Goal: Check status

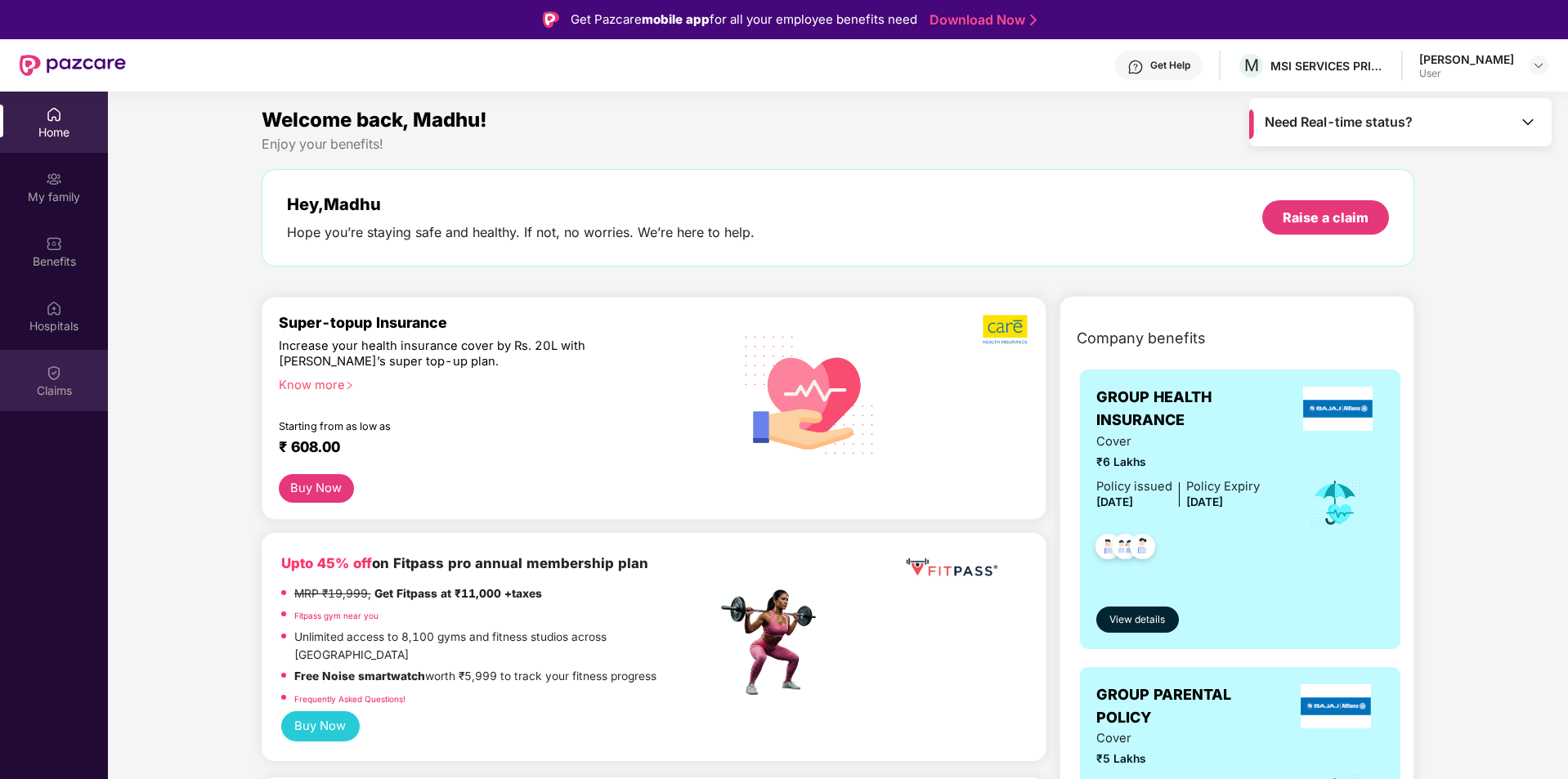
click at [41, 379] on div "Claims" at bounding box center [54, 381] width 108 height 62
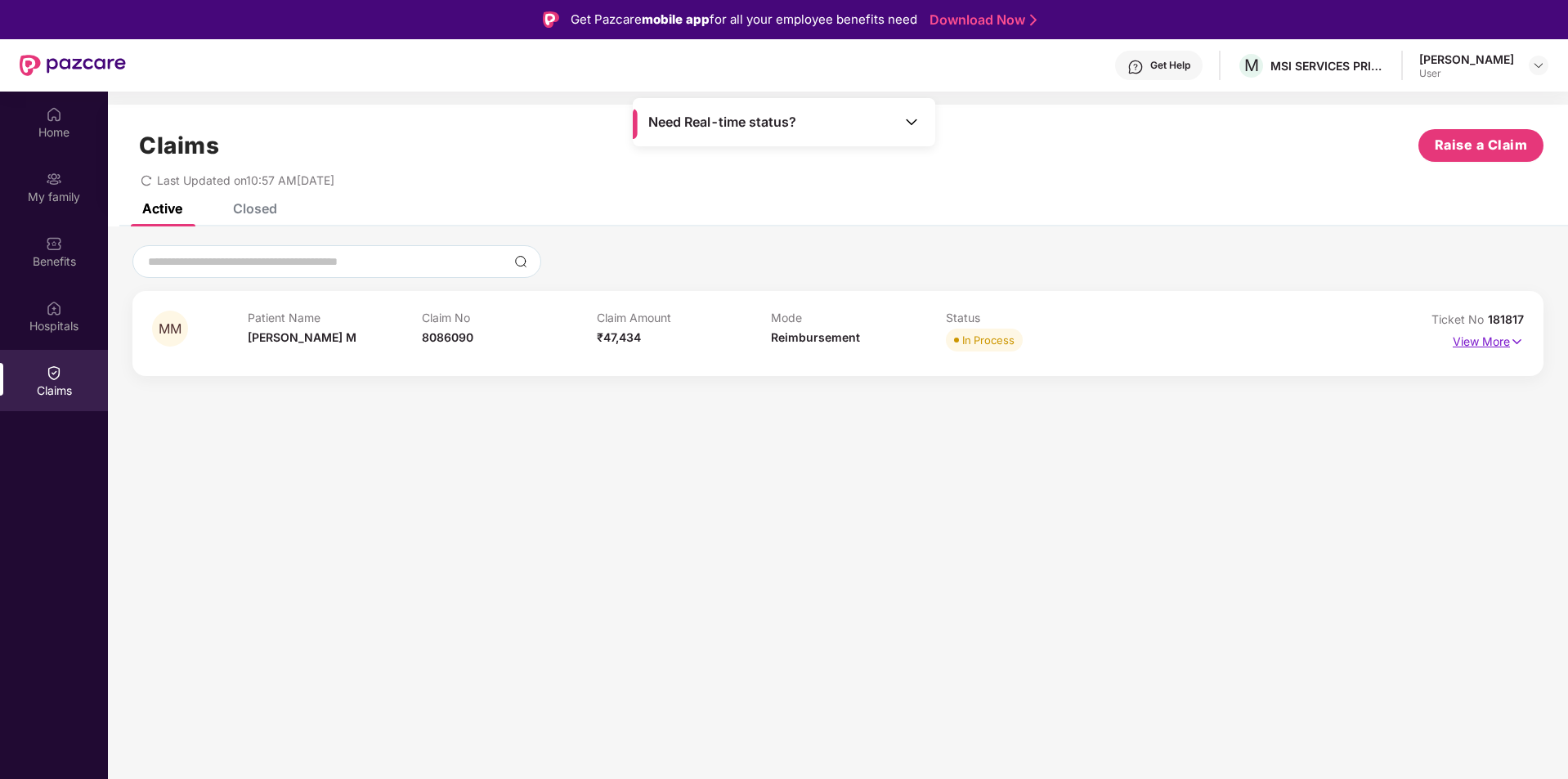
click at [1498, 341] on p "View More" at bounding box center [1489, 339] width 71 height 22
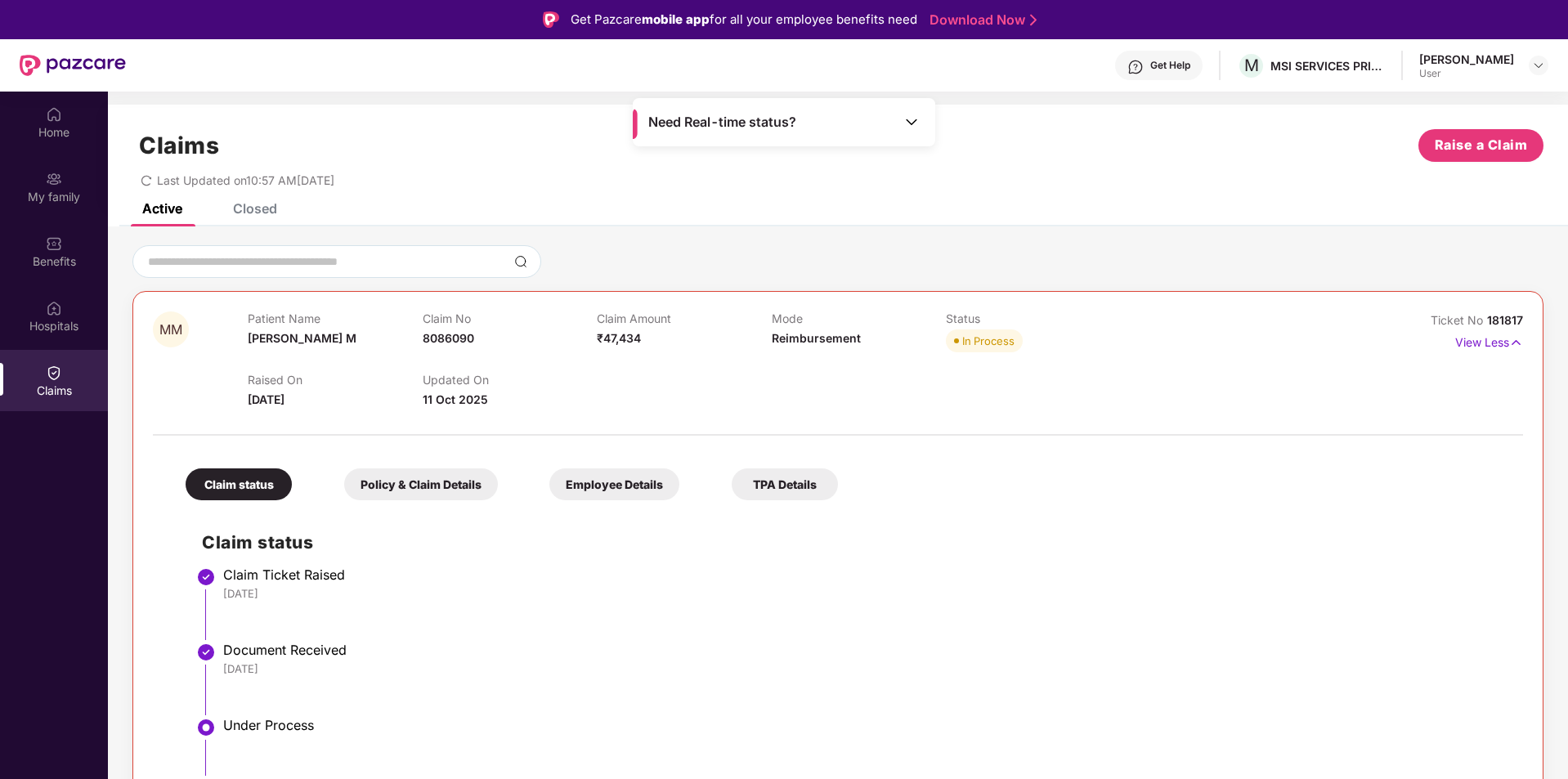
scroll to position [63, 0]
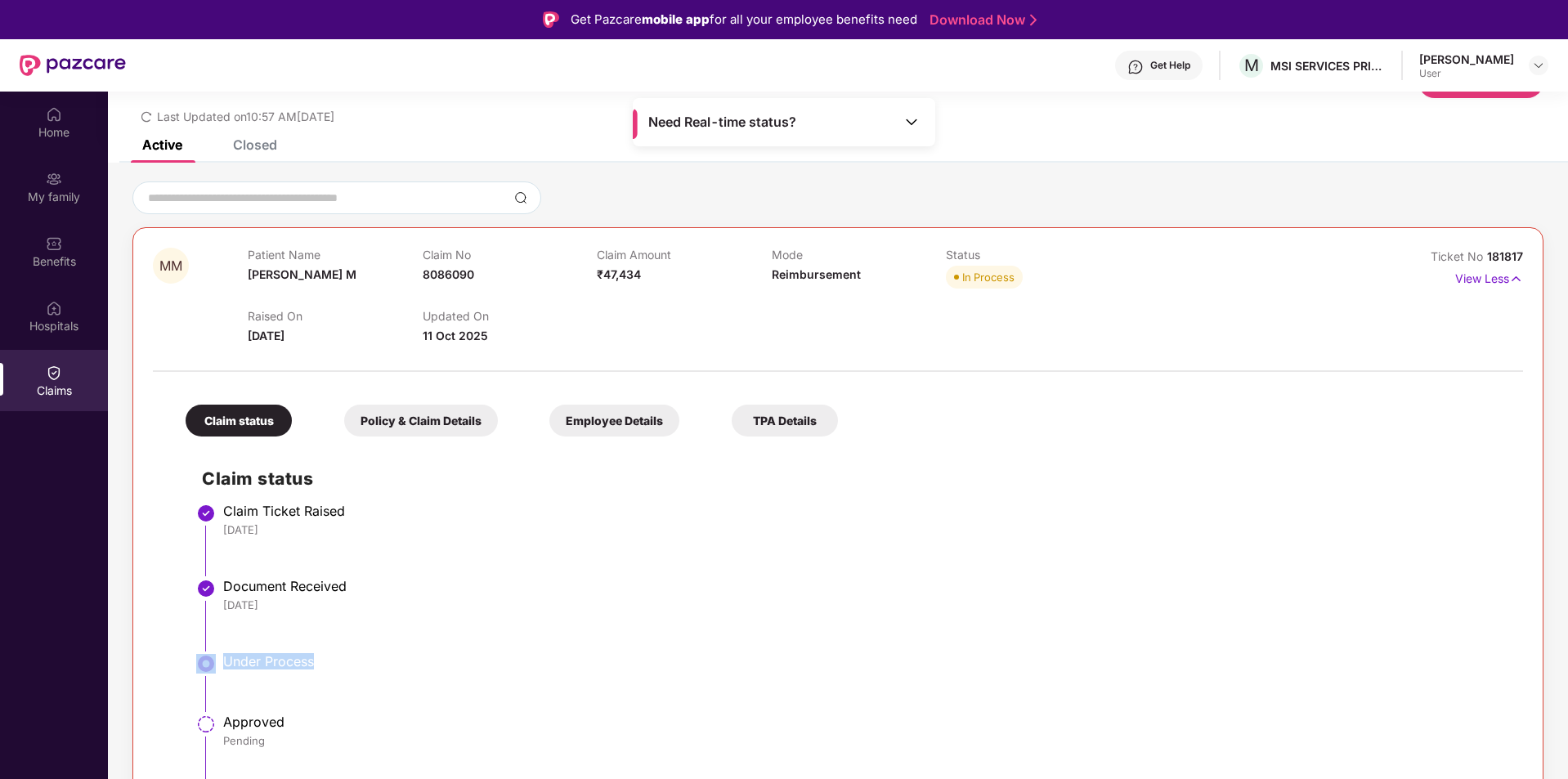
drag, startPoint x: 334, startPoint y: 655, endPoint x: 204, endPoint y: 662, distance: 130.2
click at [204, 662] on li "Under Process" at bounding box center [854, 690] width 1305 height 61
click at [247, 147] on div "Closed" at bounding box center [254, 145] width 44 height 16
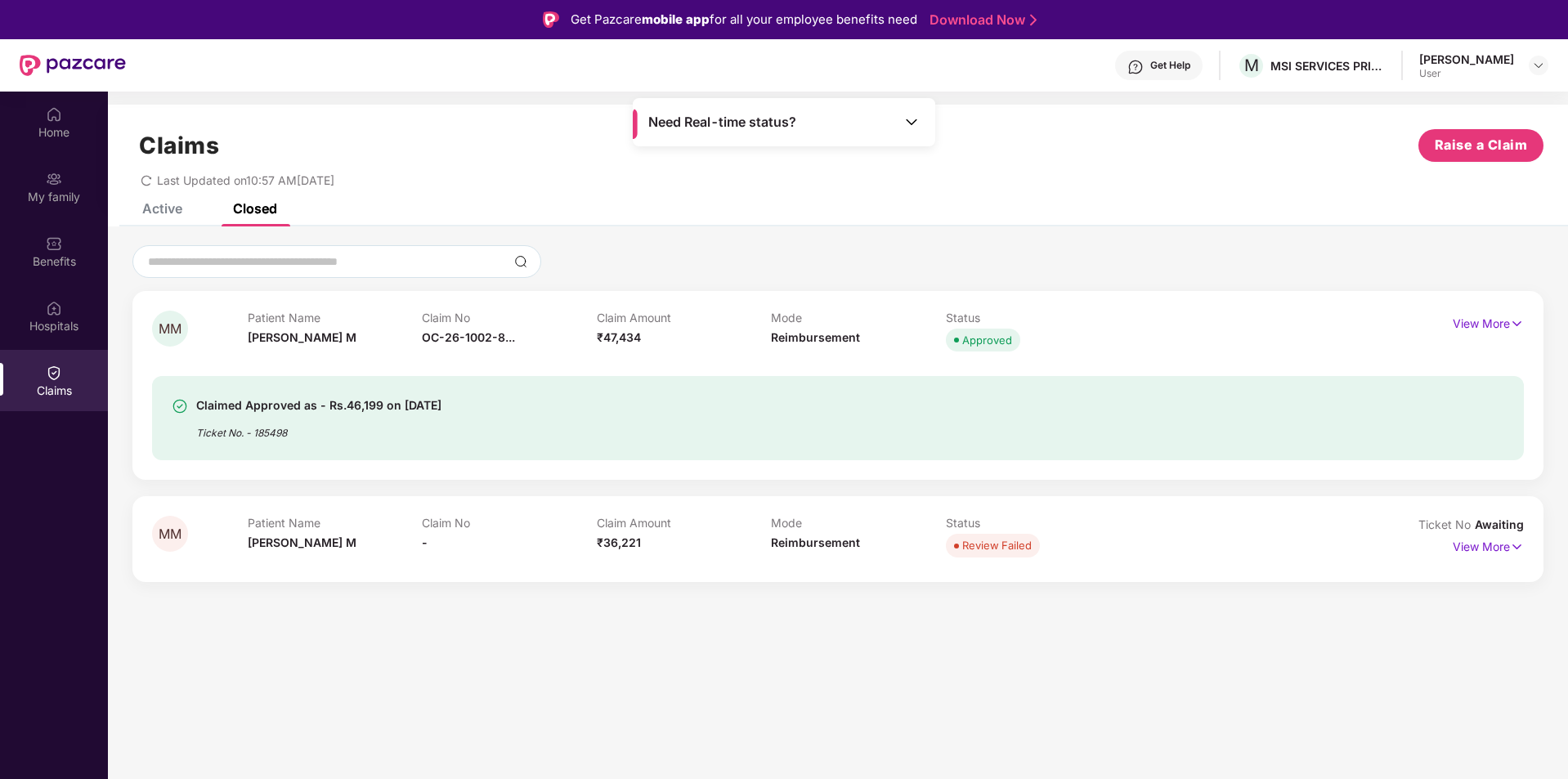
scroll to position [0, 0]
click at [1487, 320] on p "View More" at bounding box center [1489, 322] width 71 height 22
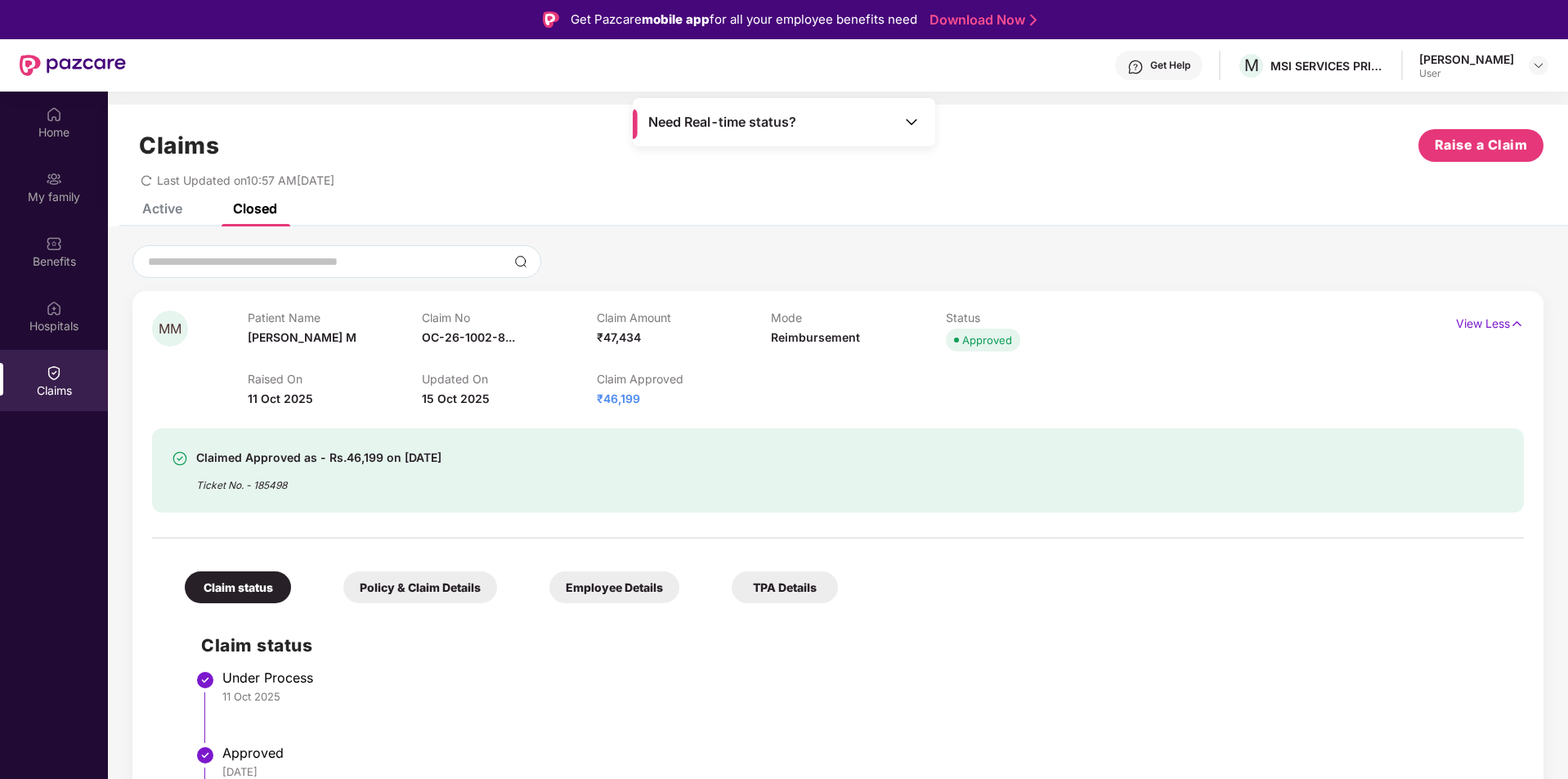
scroll to position [132, 0]
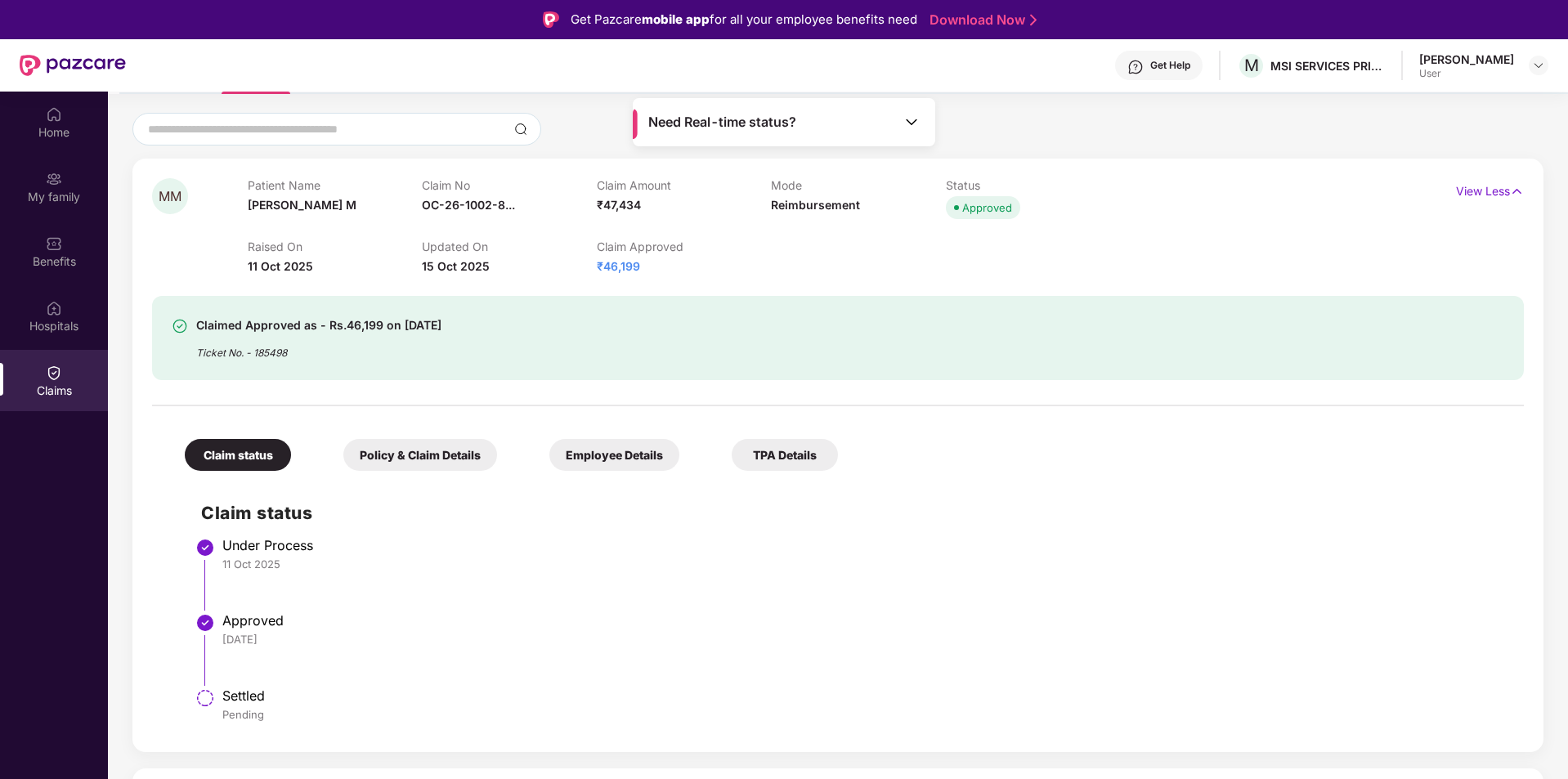
click at [436, 452] on div "Policy & Claim Details" at bounding box center [420, 456] width 154 height 32
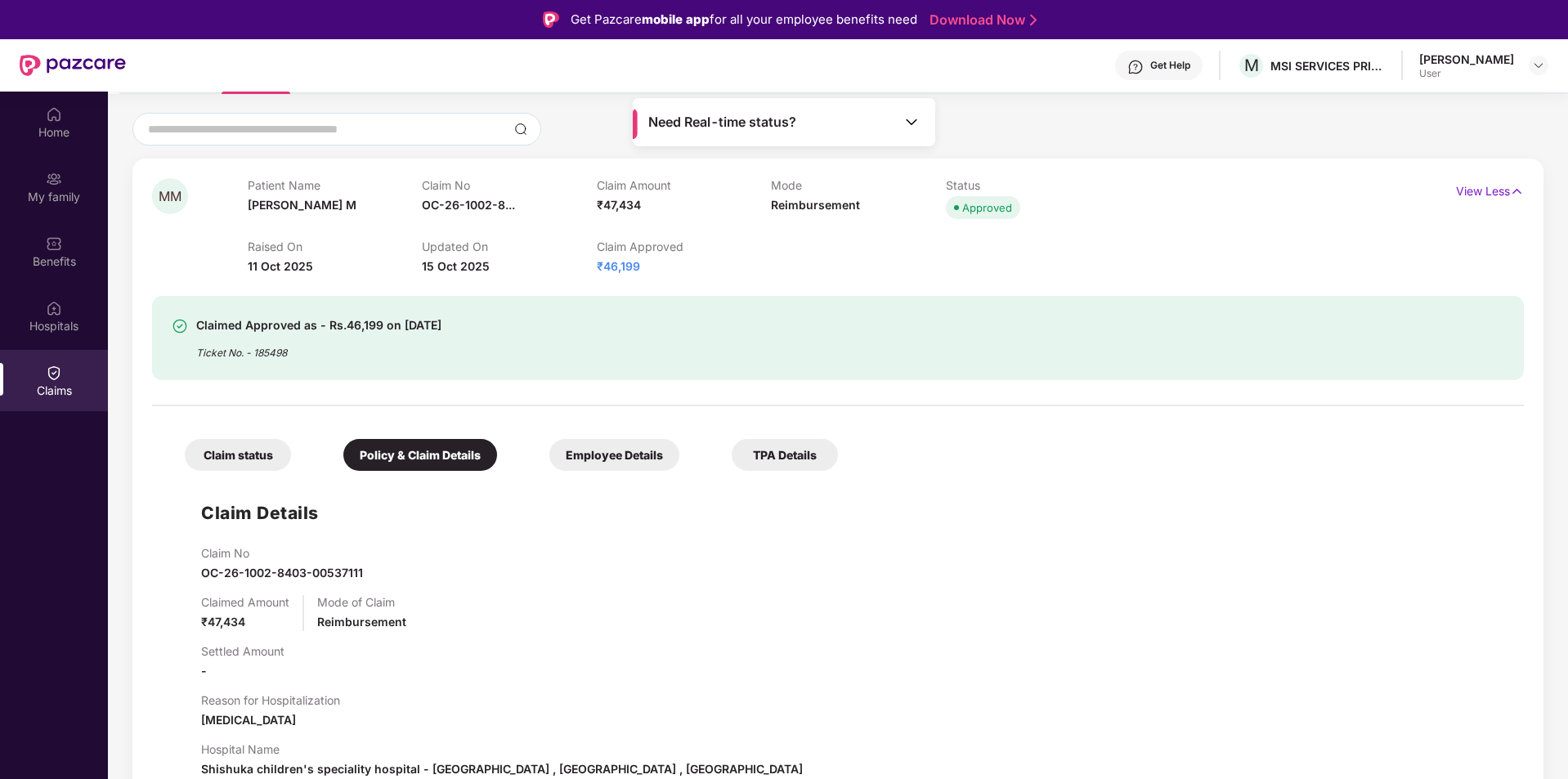
scroll to position [351, 0]
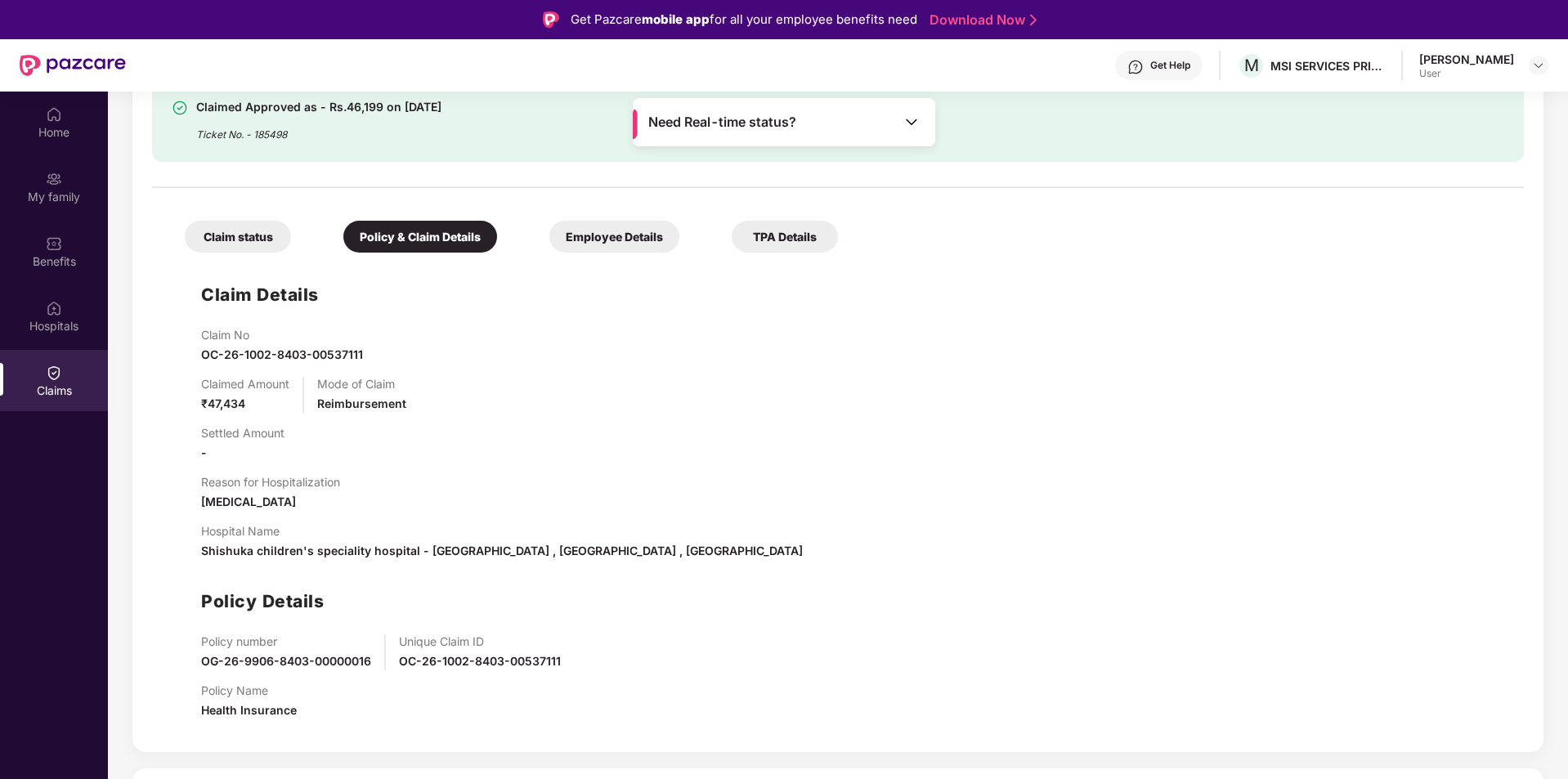
click at [585, 239] on div "Employee Details" at bounding box center [614, 237] width 130 height 32
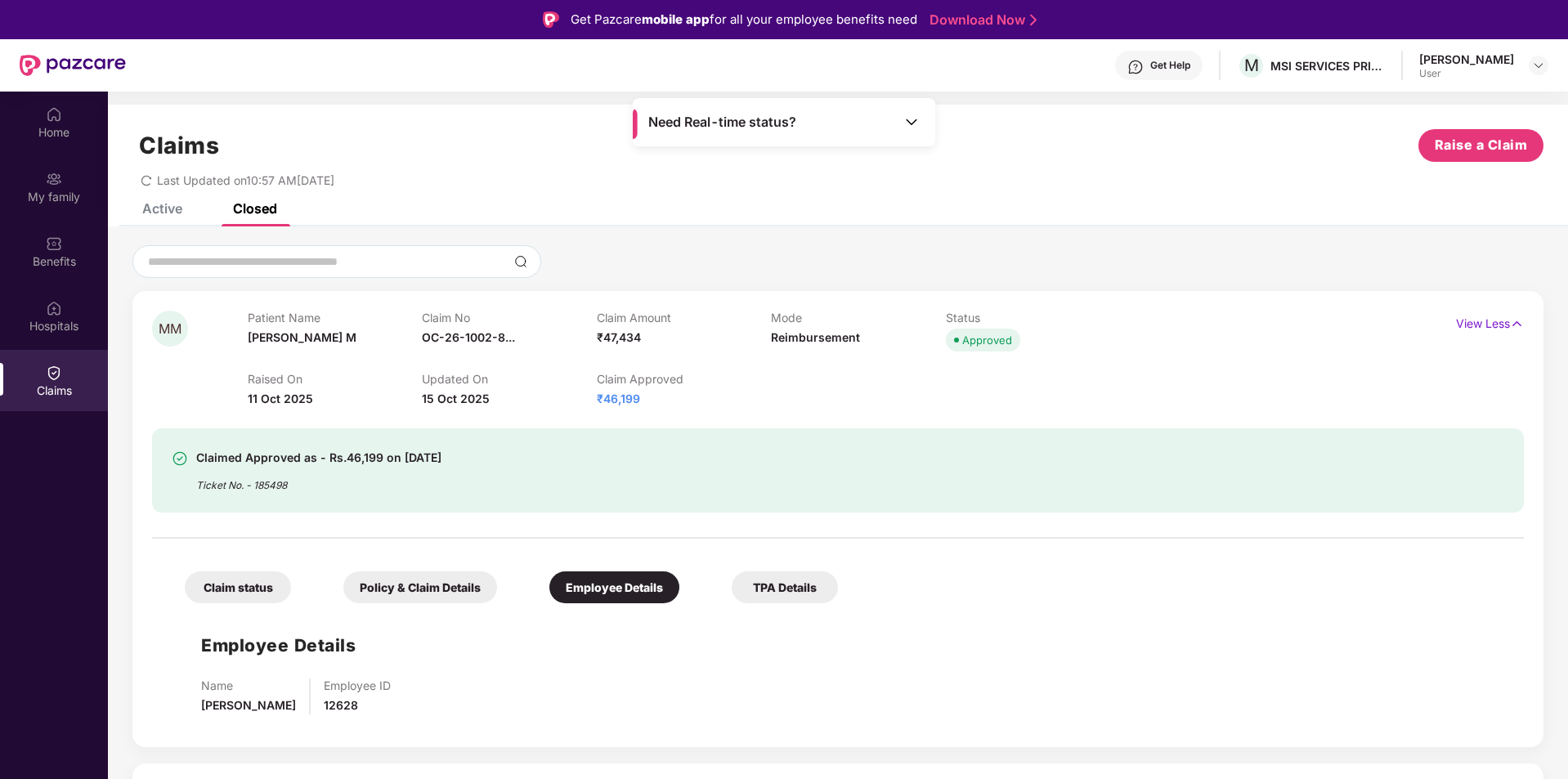
scroll to position [92, 0]
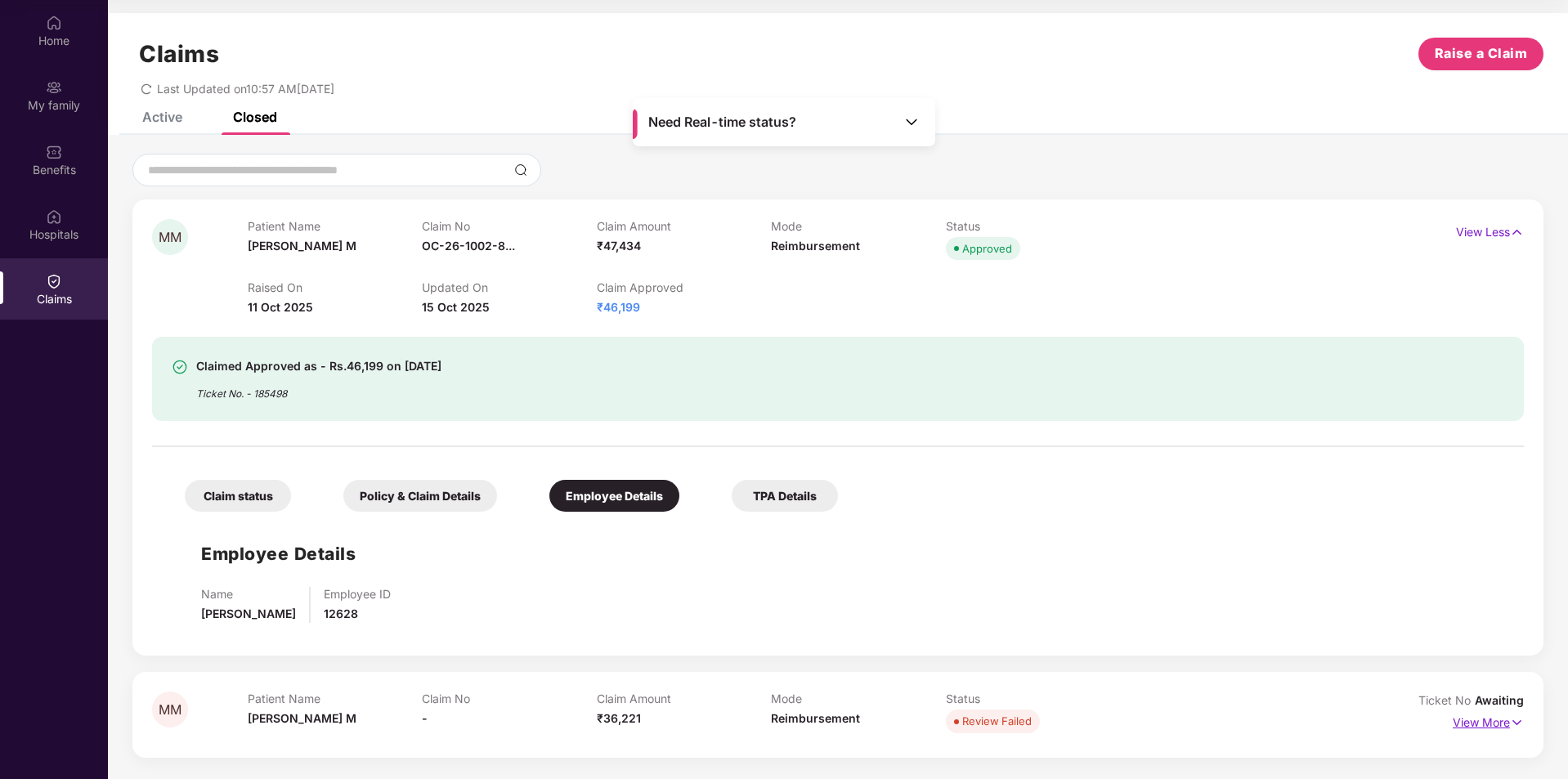
click at [1493, 721] on p "View More" at bounding box center [1489, 721] width 71 height 22
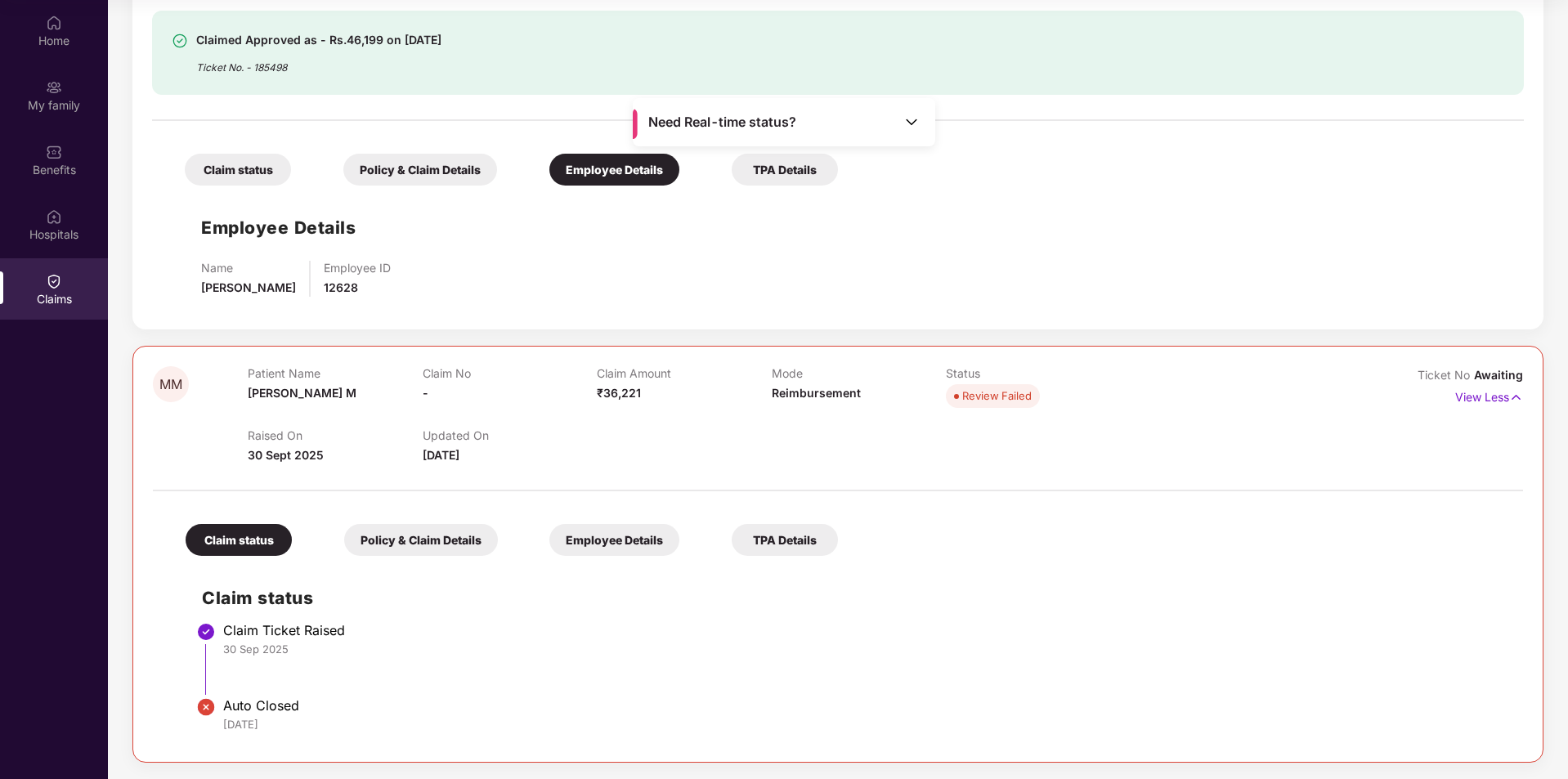
scroll to position [0, 0]
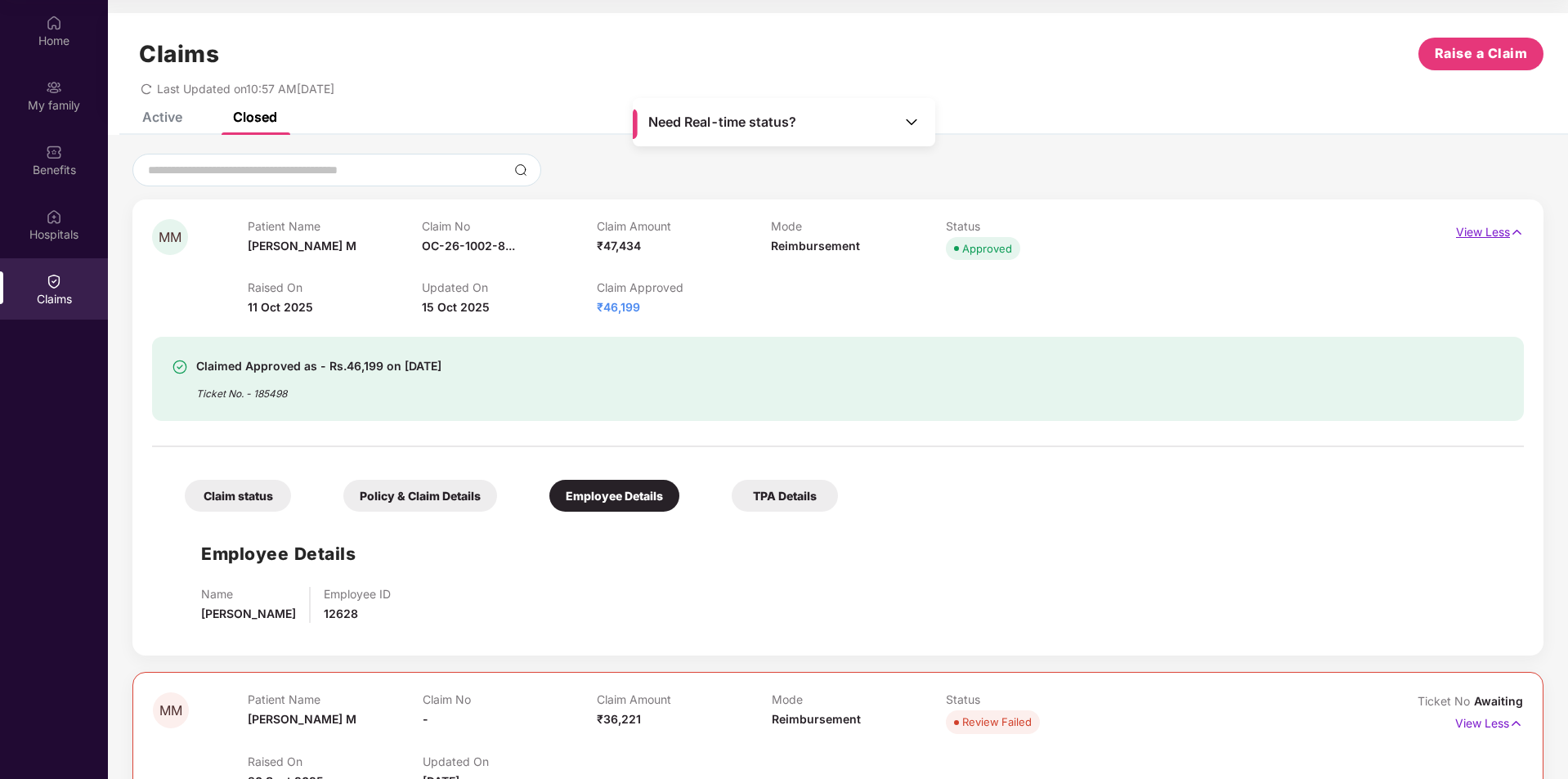
click at [1487, 229] on p "View Less" at bounding box center [1489, 230] width 68 height 22
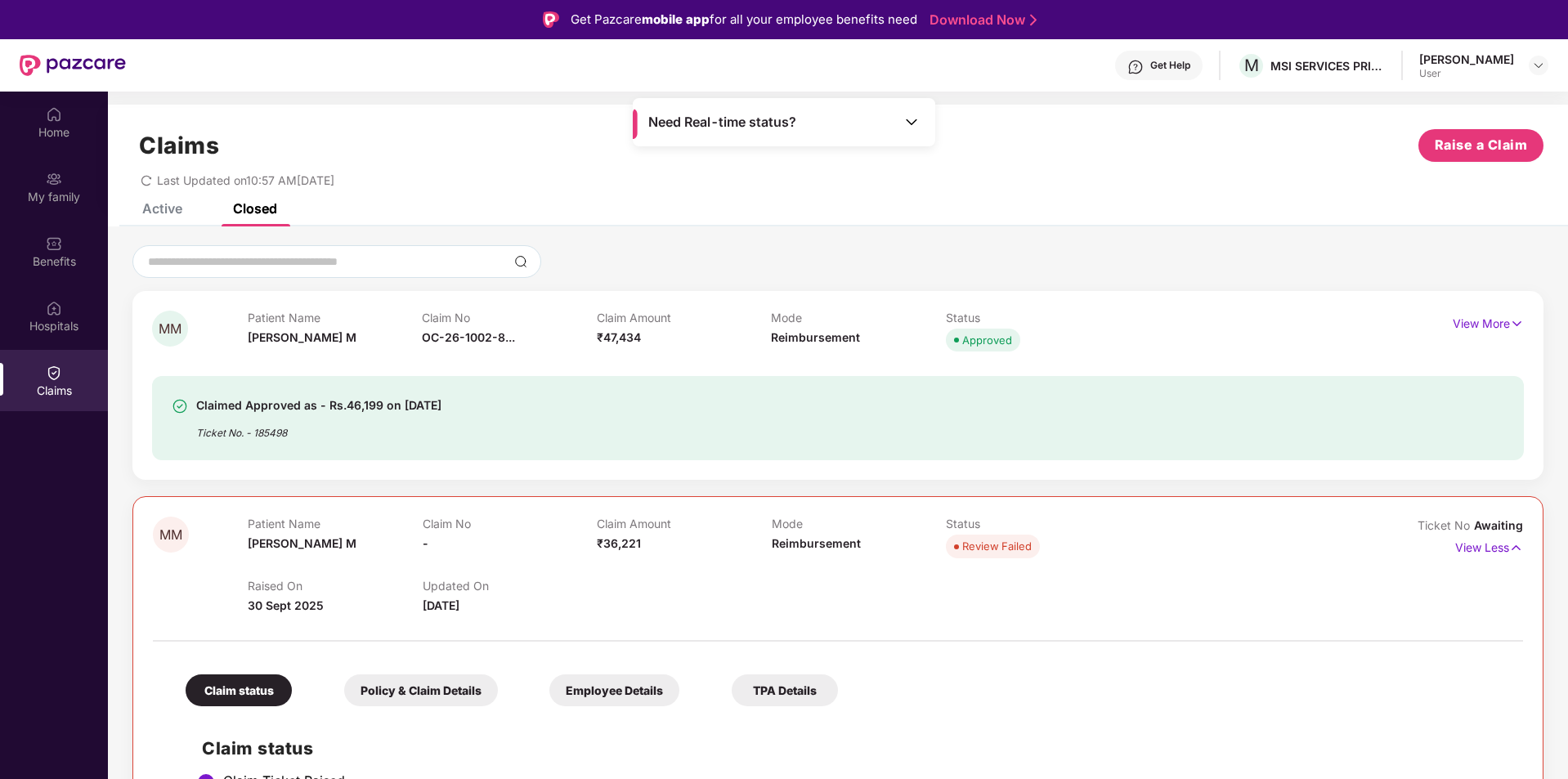
click at [169, 215] on div "Active" at bounding box center [162, 208] width 40 height 16
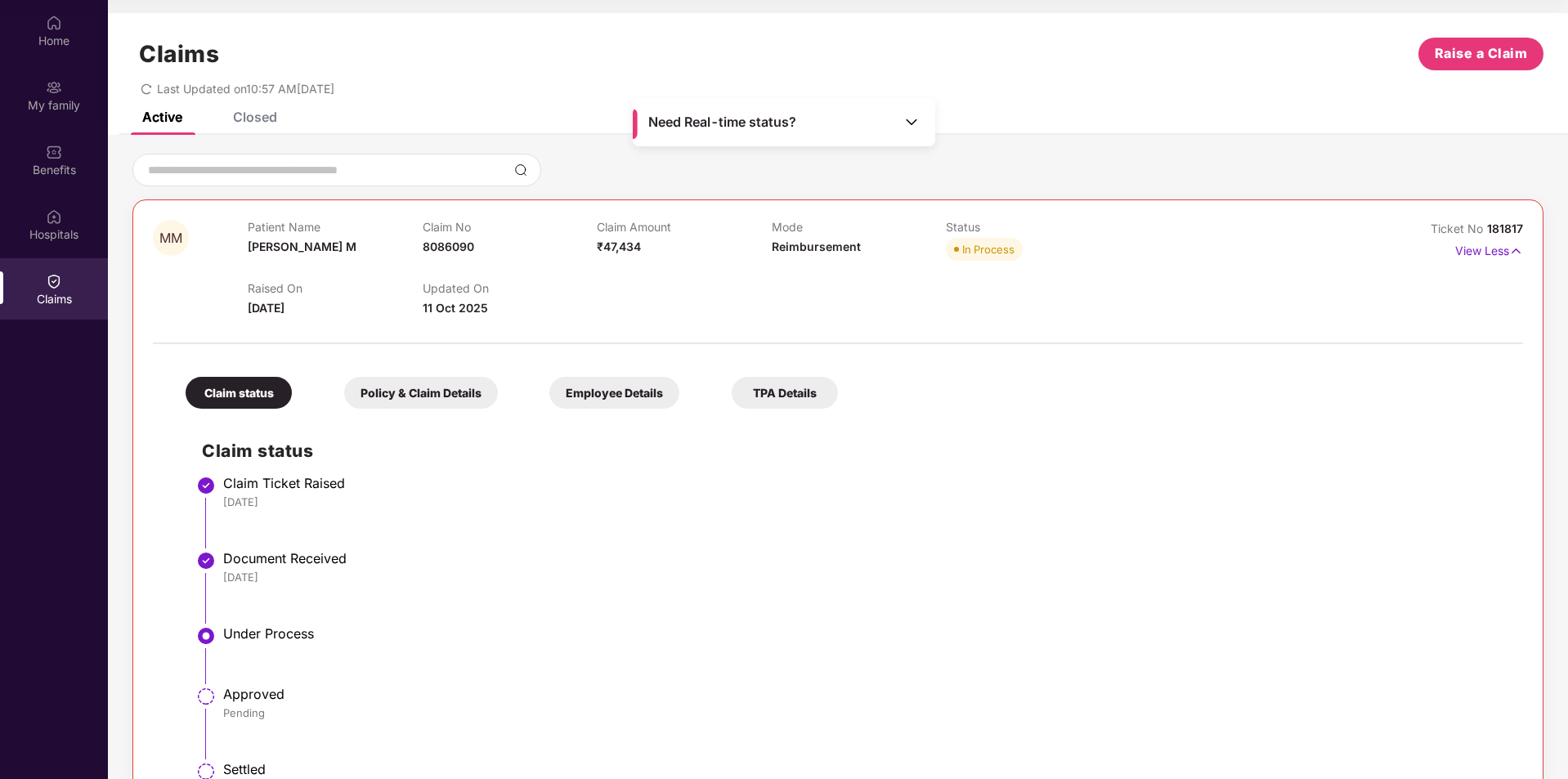
click at [777, 122] on span "Need Real-time status?" at bounding box center [722, 121] width 148 height 17
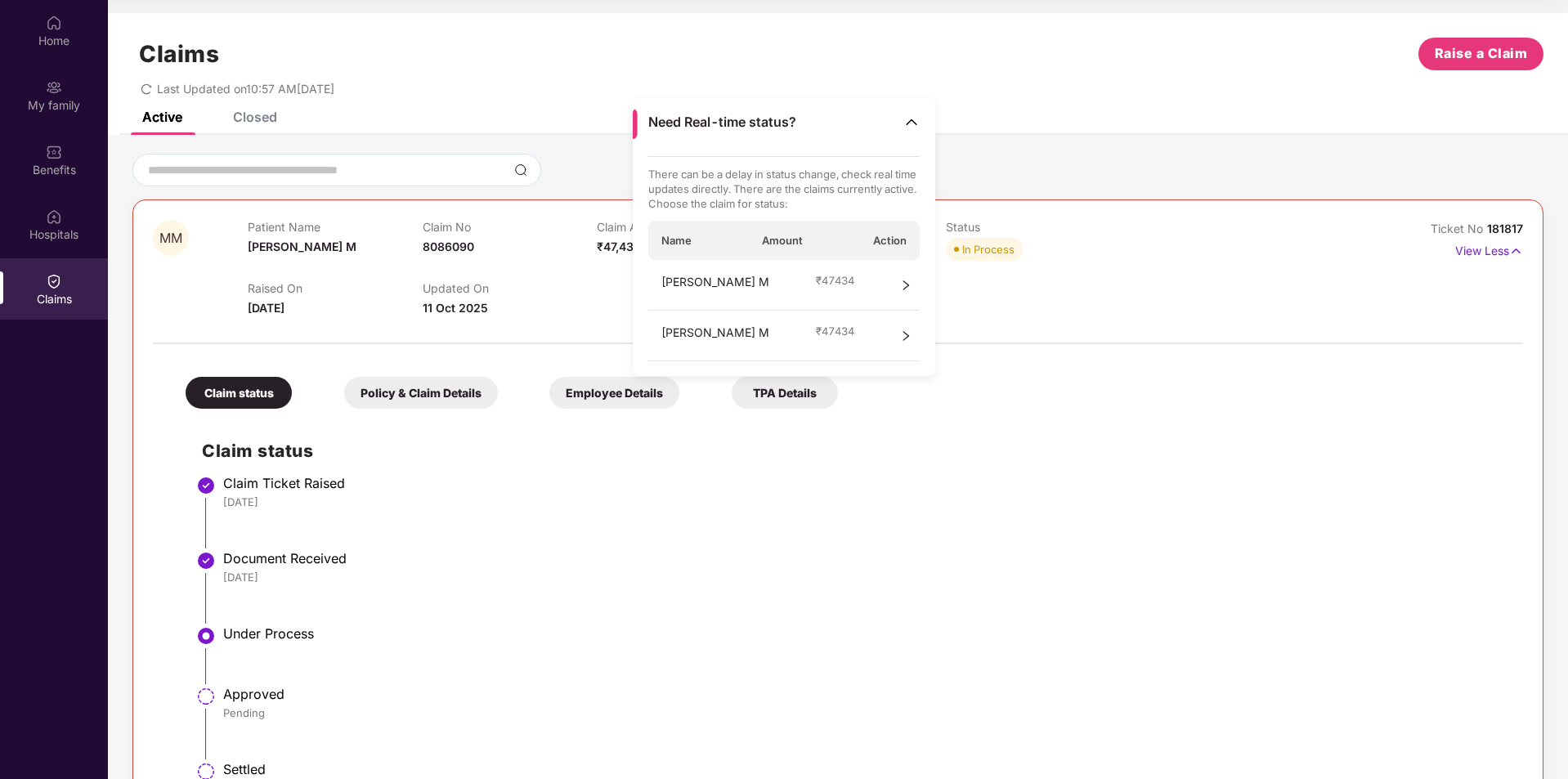
click at [909, 338] on icon "right" at bounding box center [905, 336] width 12 height 12
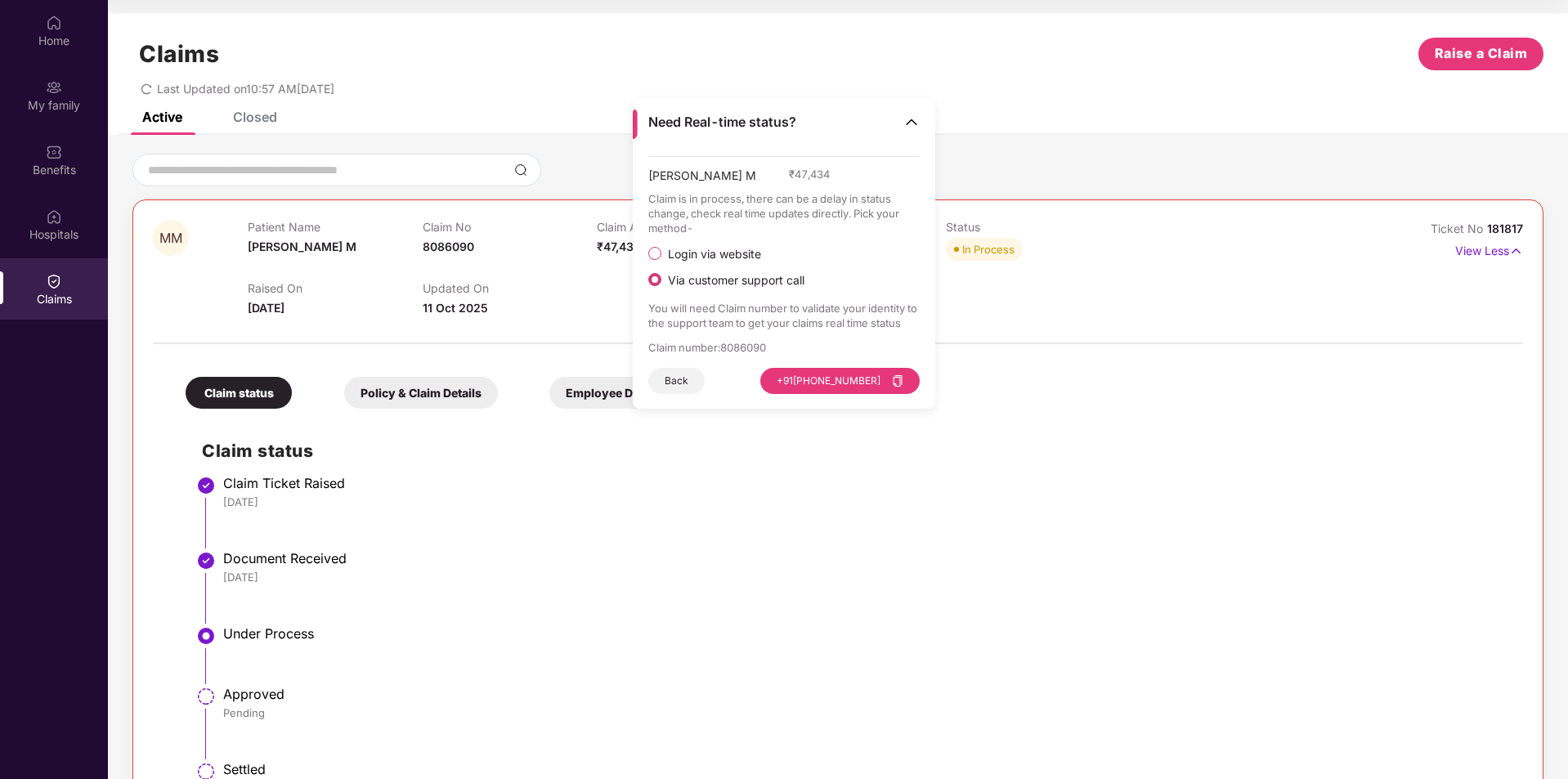
click at [678, 385] on button "Back" at bounding box center [676, 381] width 56 height 26
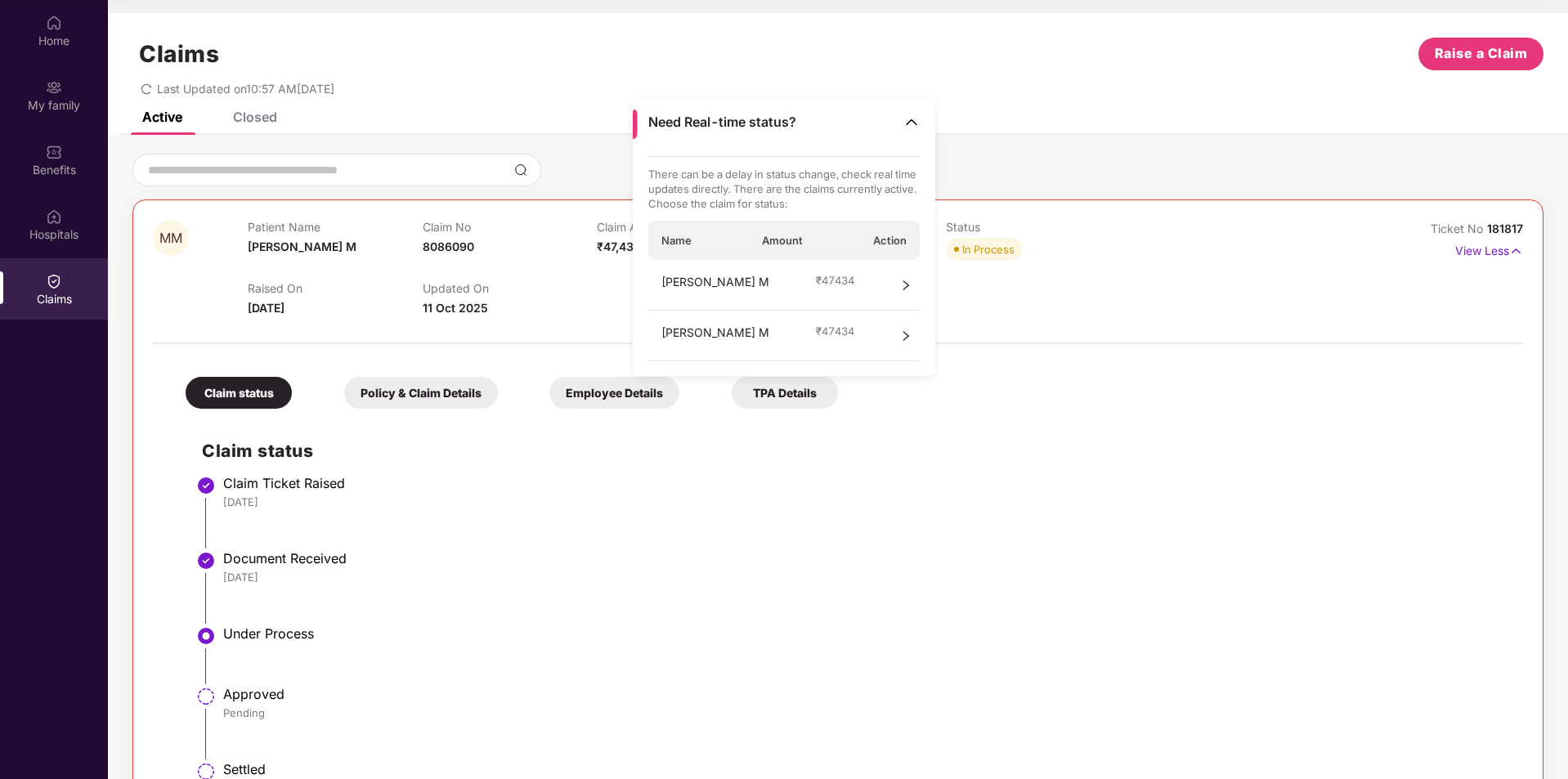
click at [905, 283] on icon "right" at bounding box center [906, 285] width 5 height 10
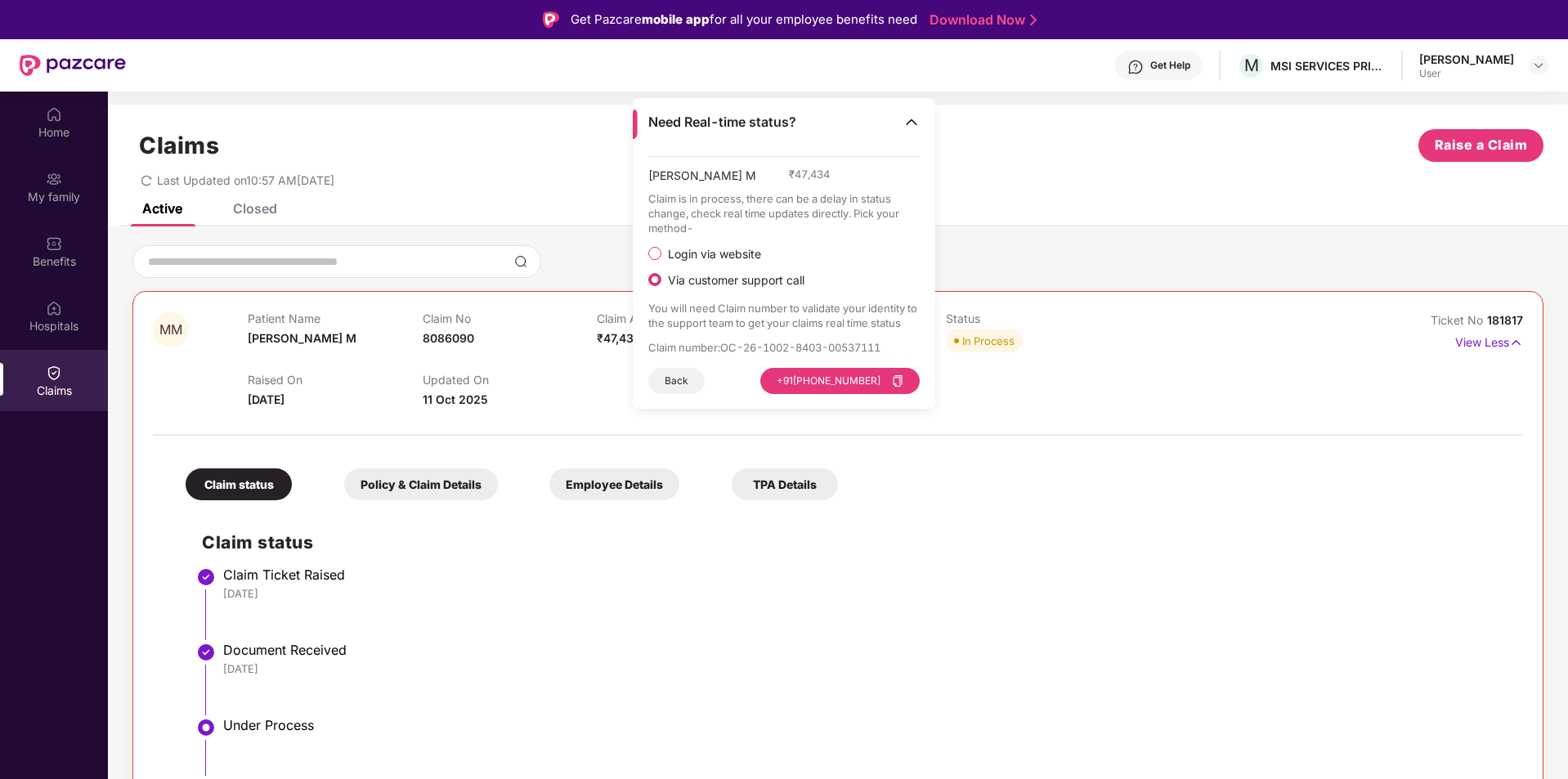
click at [278, 202] on div "Claims Raise a Claim Last Updated on 10:57 AM[DATE]" at bounding box center [838, 154] width 1460 height 99
click at [260, 207] on div "Closed" at bounding box center [254, 208] width 44 height 16
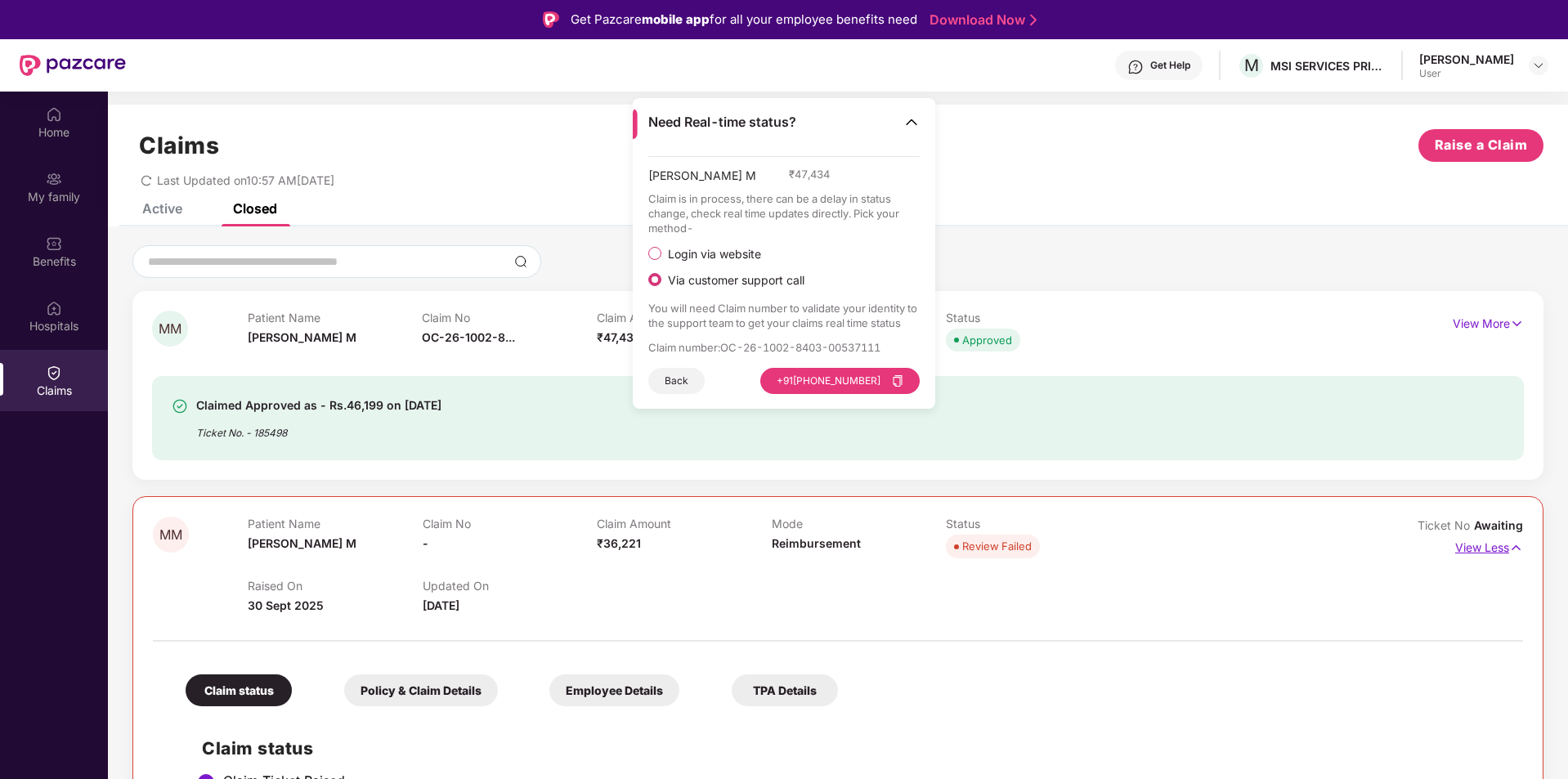
click at [1494, 549] on p "View Less" at bounding box center [1489, 546] width 68 height 22
